Goal: Information Seeking & Learning: Learn about a topic

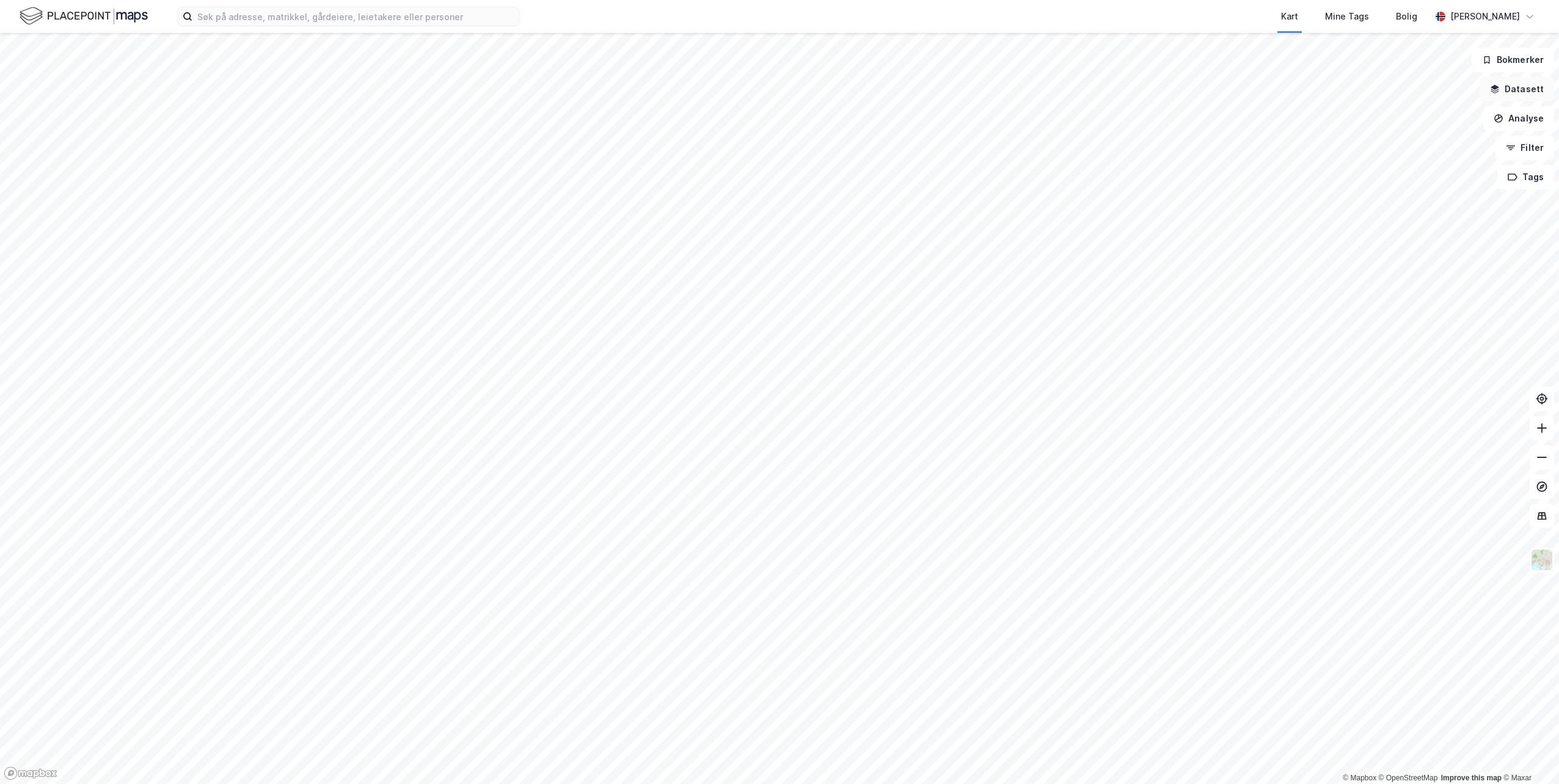
click at [1505, 93] on button "Datasett" at bounding box center [1517, 88] width 75 height 24
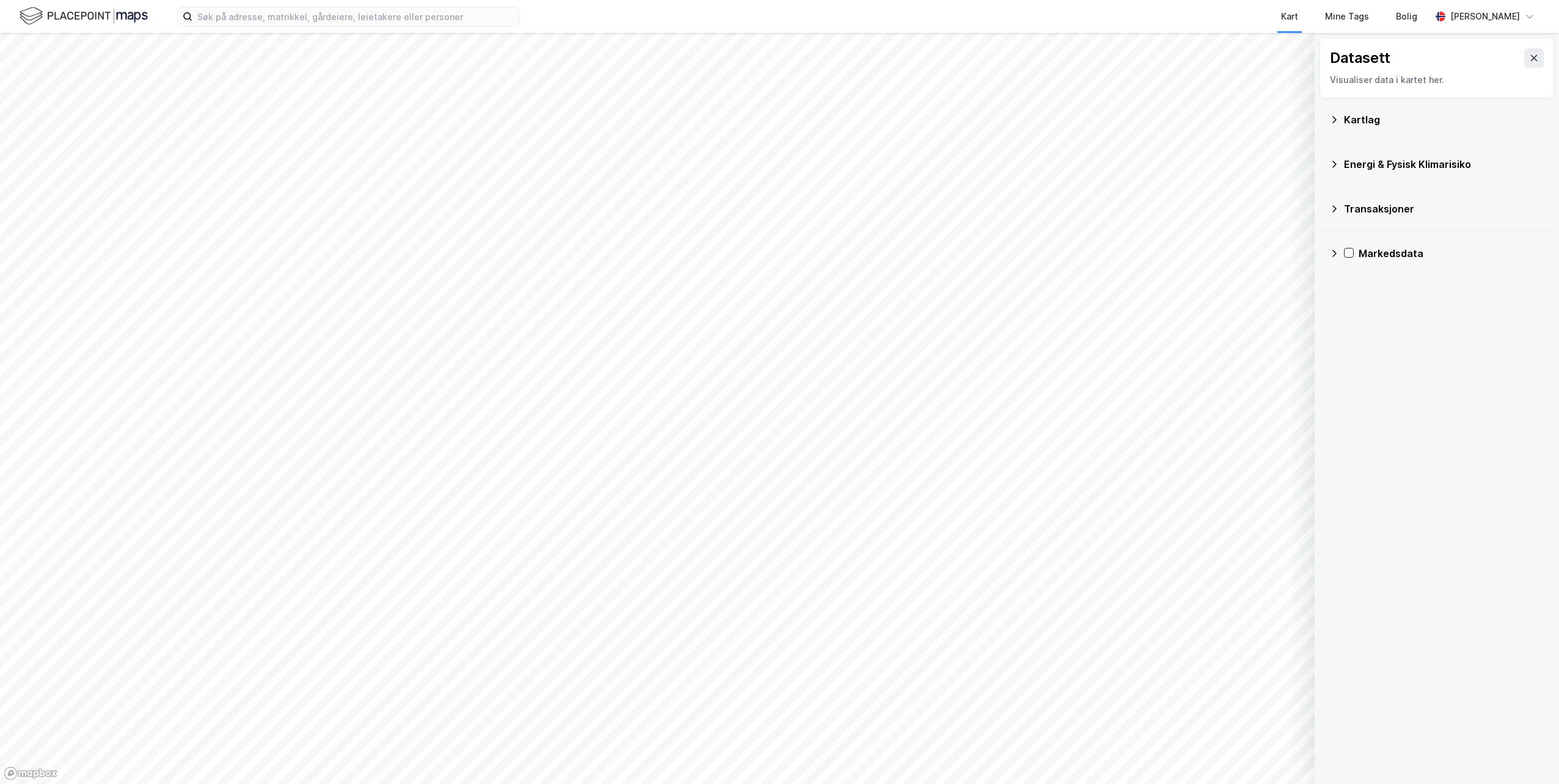
click at [1352, 123] on div "Kartlag" at bounding box center [1443, 119] width 200 height 14
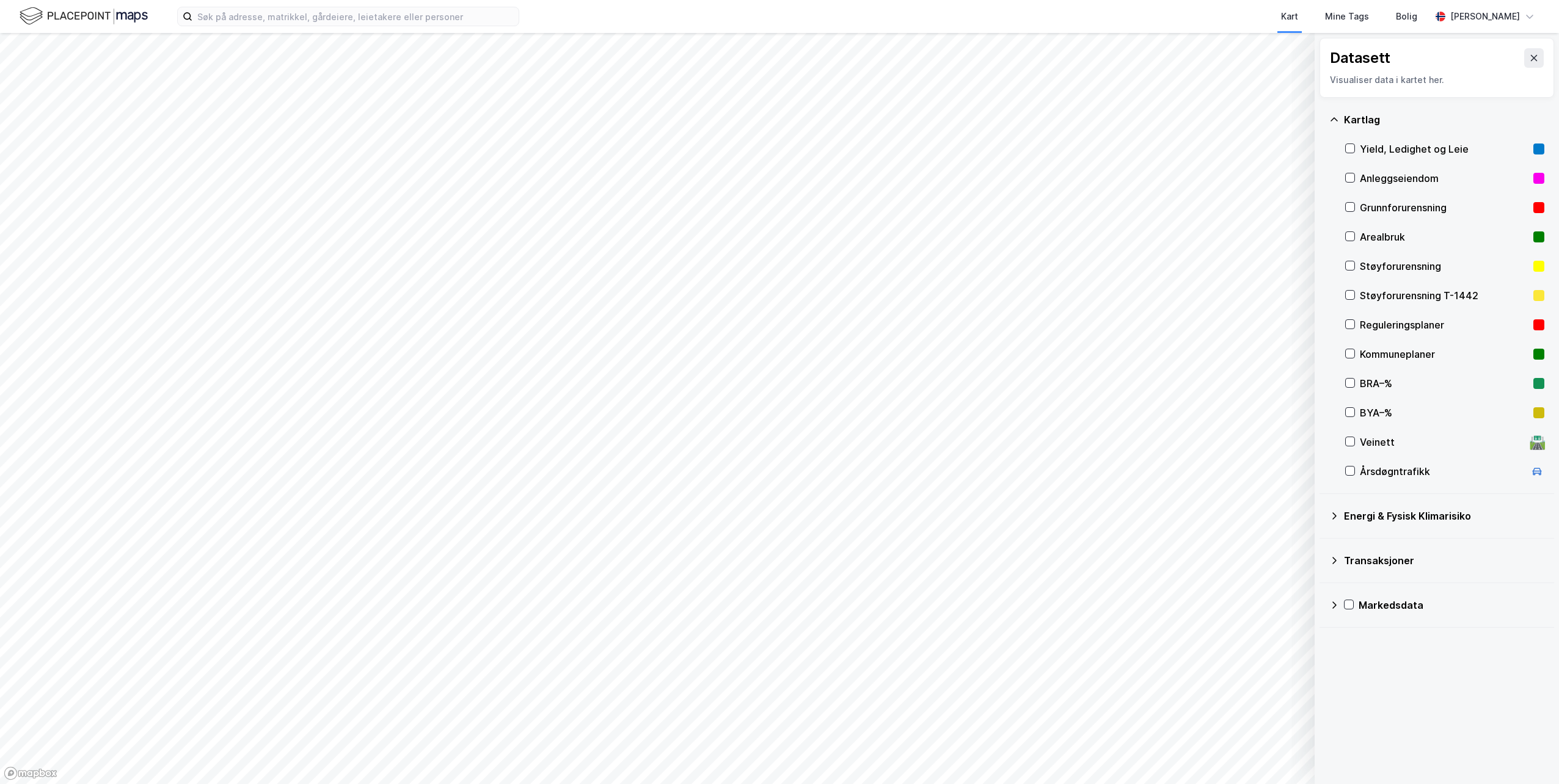
click at [1352, 123] on div "Kartlag" at bounding box center [1443, 119] width 200 height 14
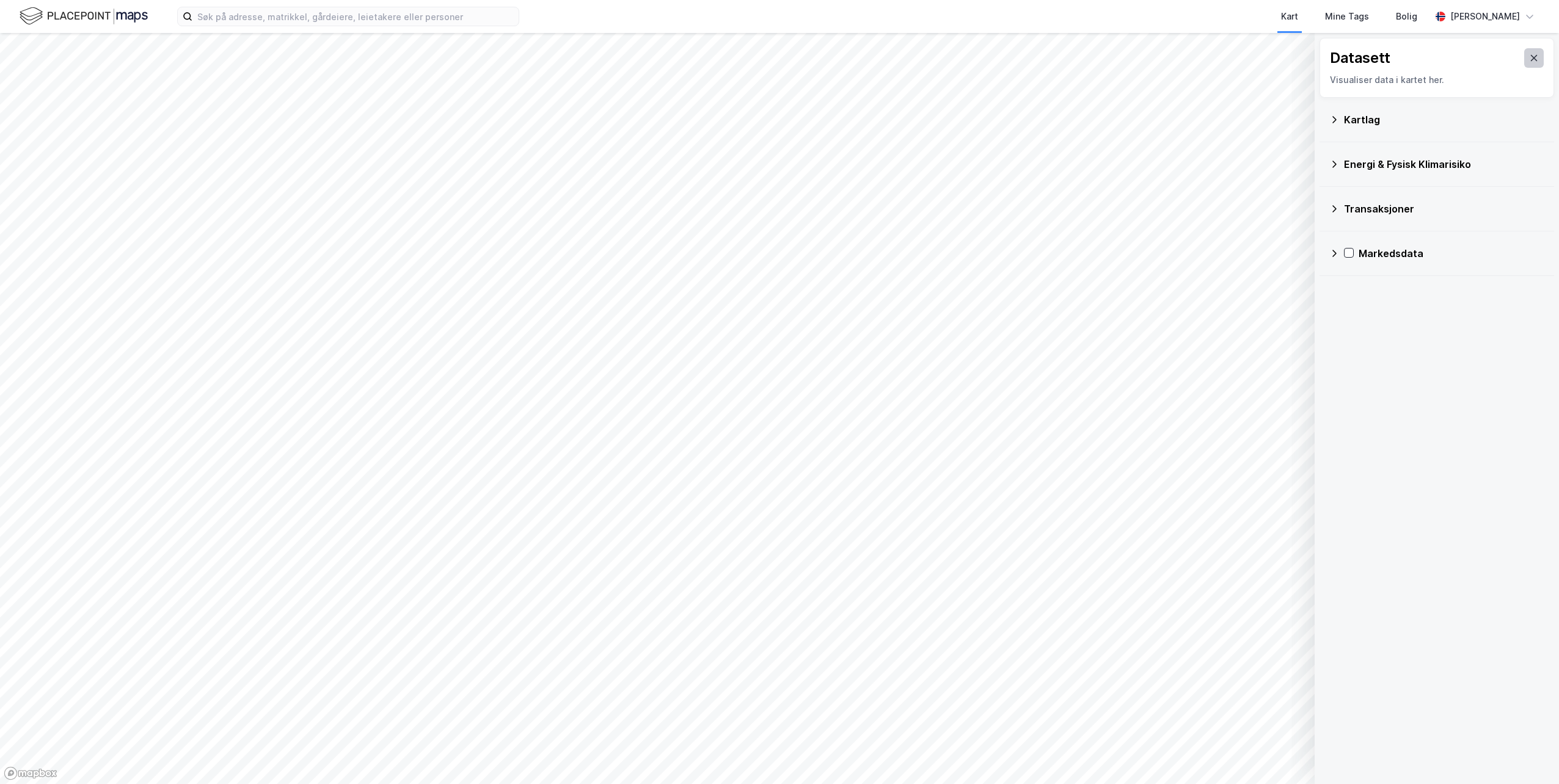
click at [1532, 57] on button at bounding box center [1534, 58] width 20 height 20
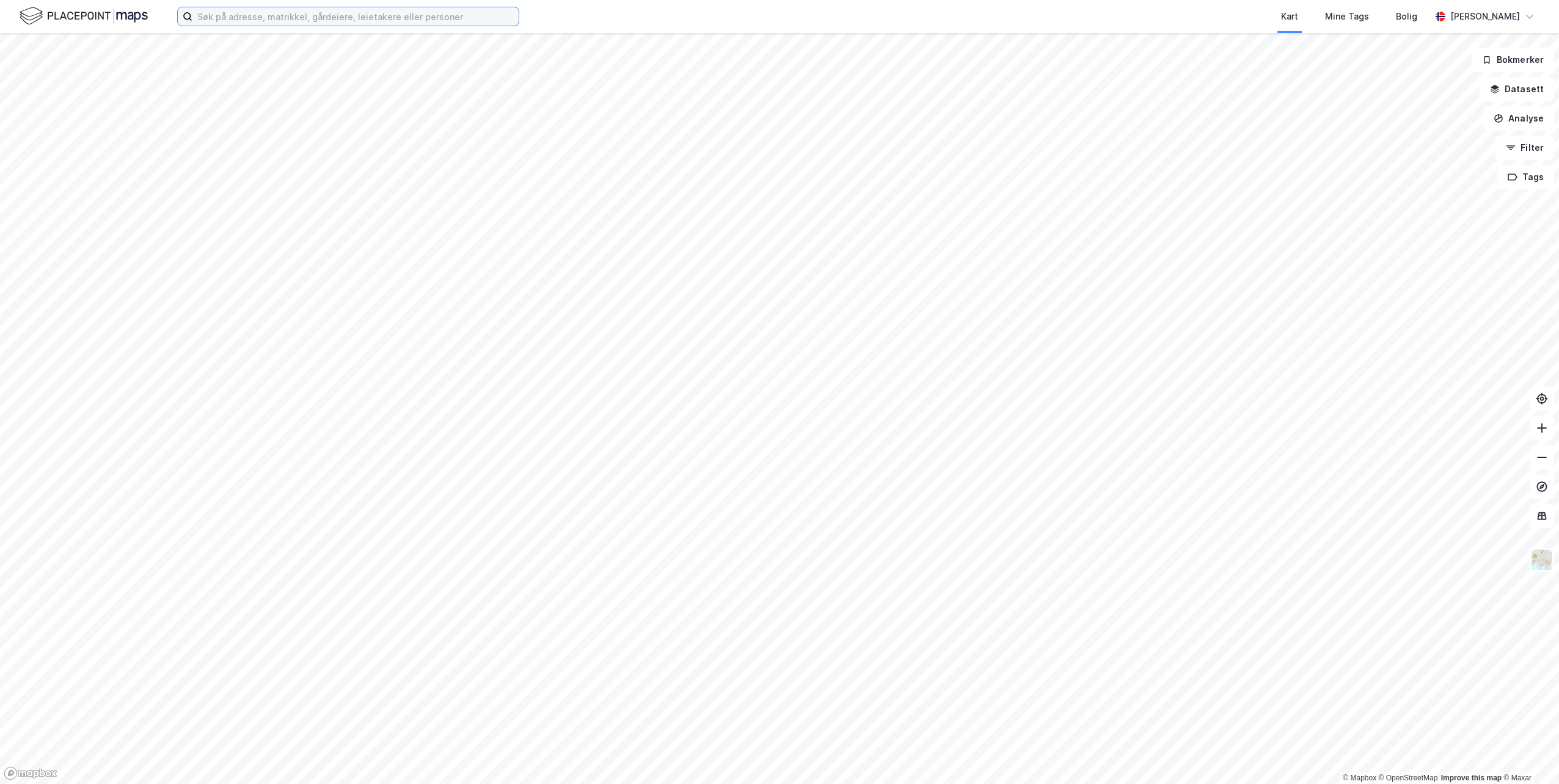
click at [372, 19] on input at bounding box center [355, 16] width 326 height 19
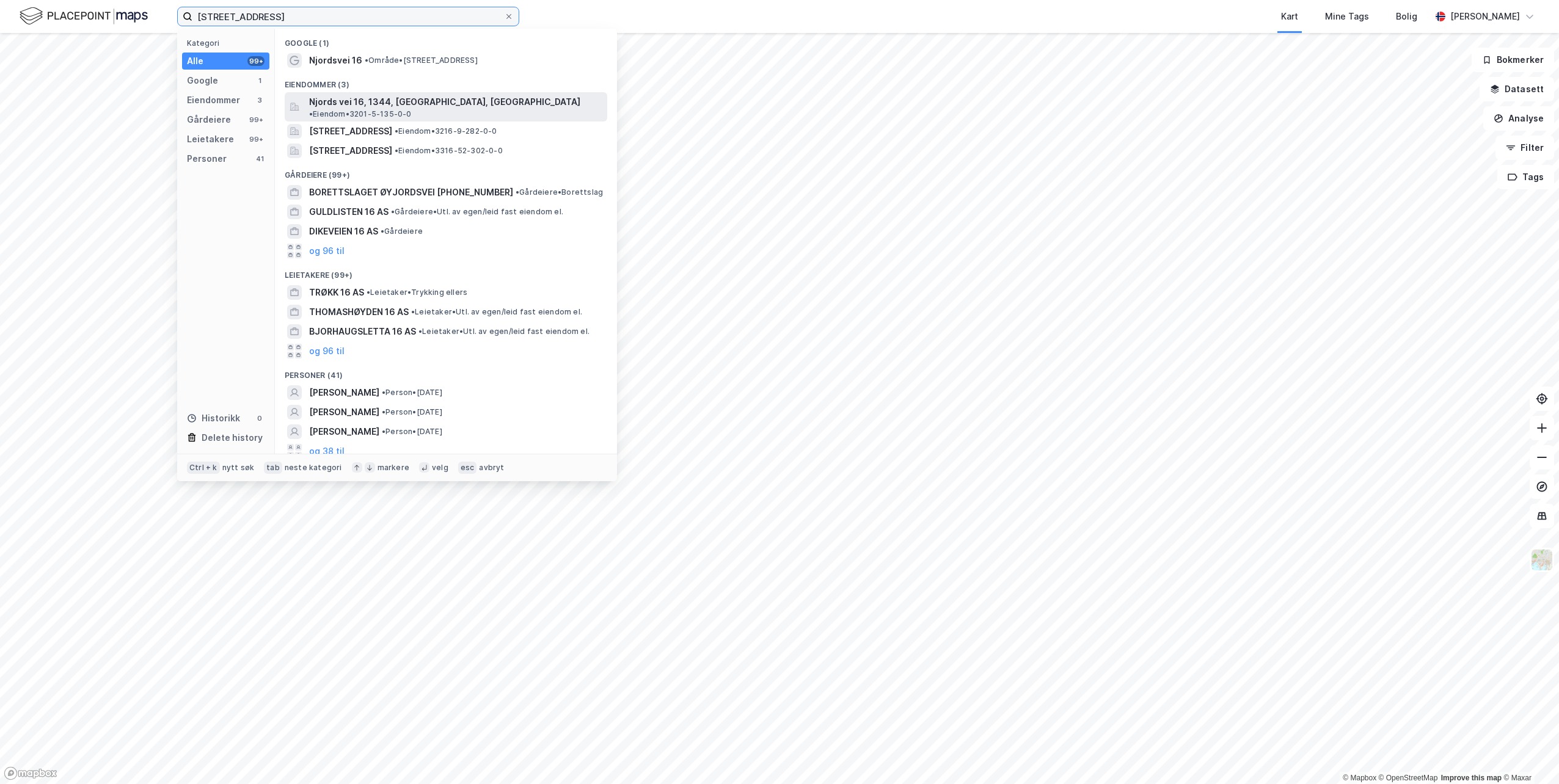
type input "[STREET_ADDRESS]"
click at [381, 101] on span "Njords vei 16, 1344, [GEOGRAPHIC_DATA], [GEOGRAPHIC_DATA]" at bounding box center [444, 101] width 272 height 14
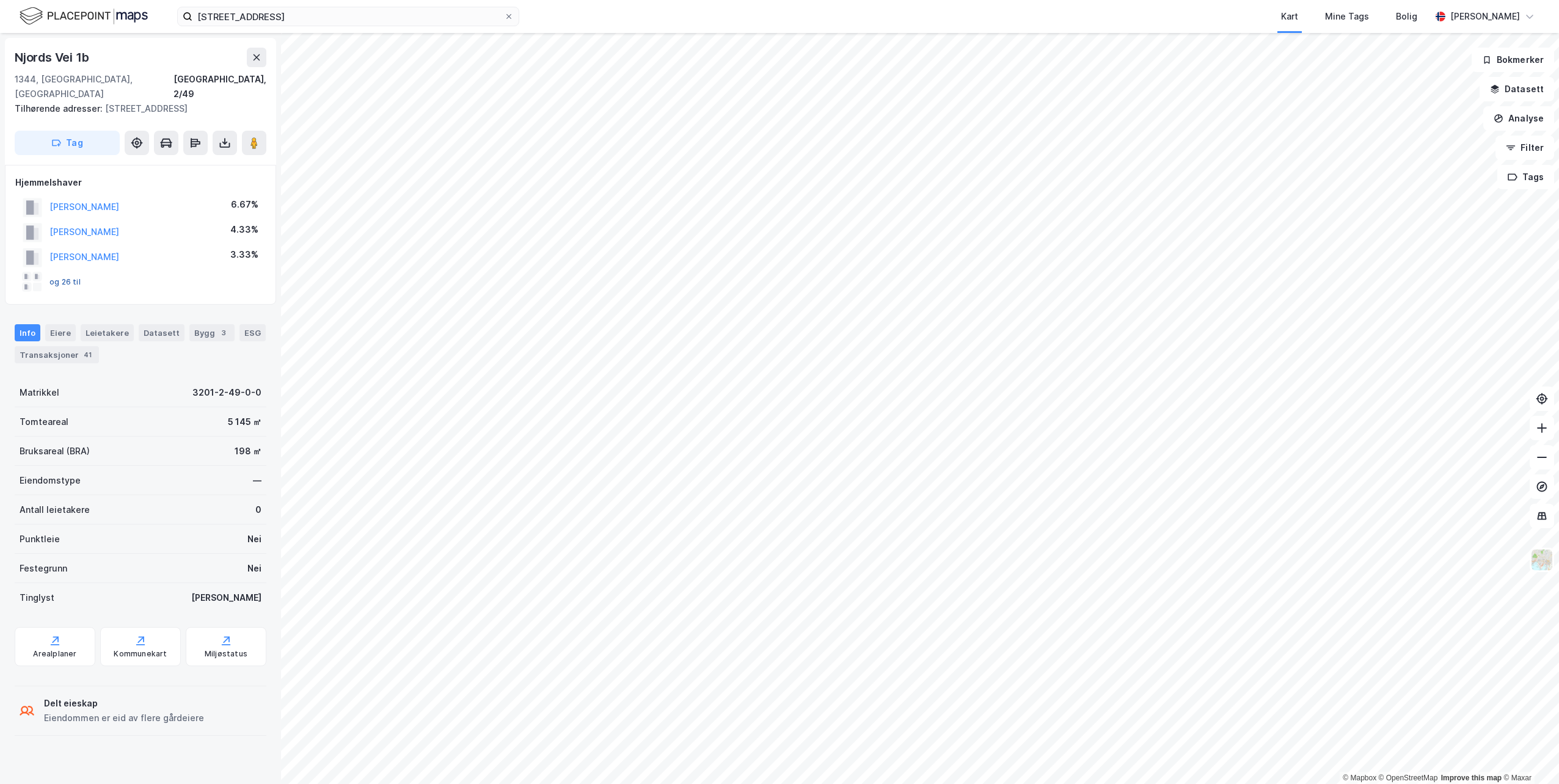
click at [0, 0] on button "og 26 til" at bounding box center [0, 0] width 0 height 0
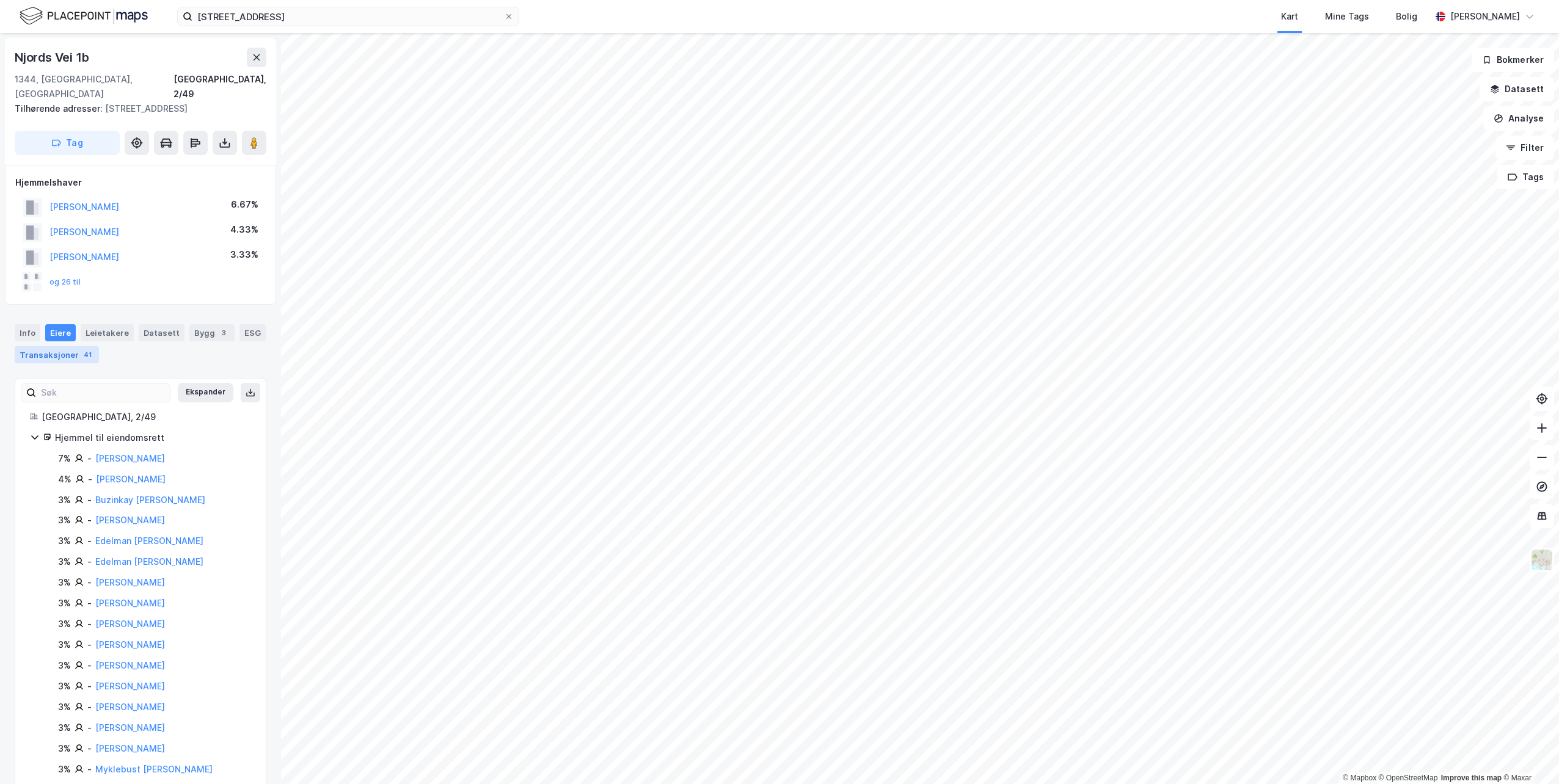
click at [30, 346] on div "Transaksjoner 41" at bounding box center [56, 354] width 85 height 17
